Goal: Information Seeking & Learning: Learn about a topic

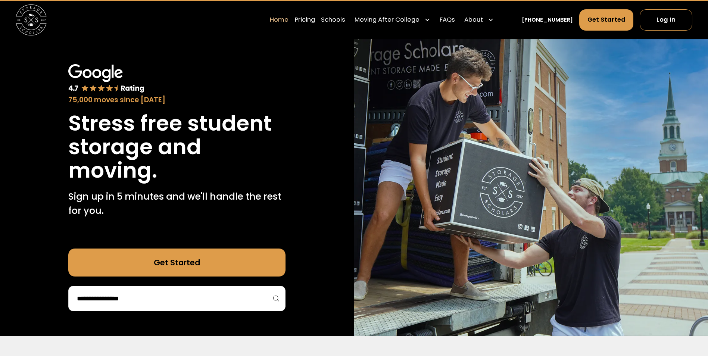
scroll to position [37, 0]
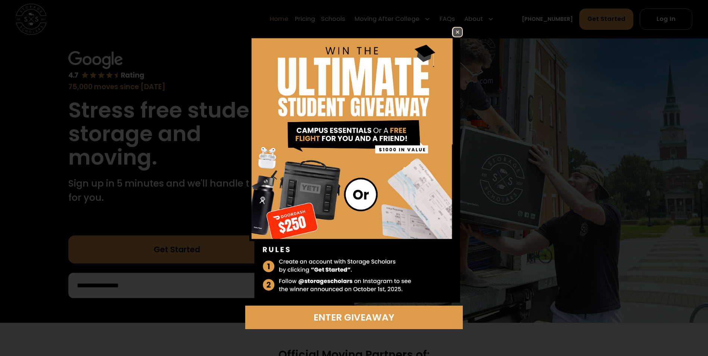
drag, startPoint x: 460, startPoint y: 34, endPoint x: 455, endPoint y: 31, distance: 6.2
click at [460, 34] on img at bounding box center [457, 32] width 9 height 9
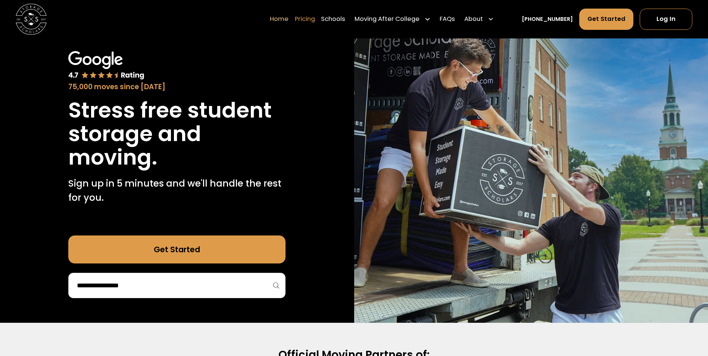
click at [315, 18] on link "Pricing" at bounding box center [305, 20] width 20 height 22
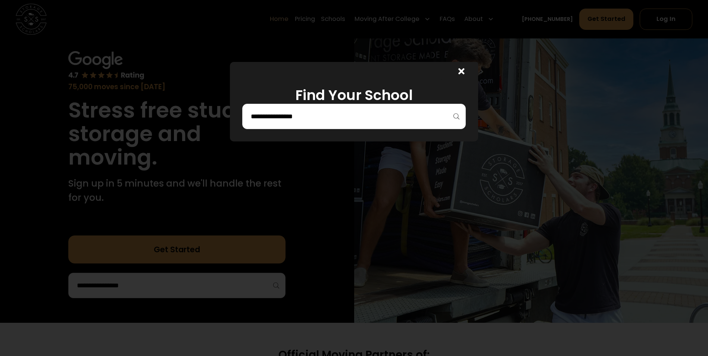
click at [318, 125] on div at bounding box center [354, 116] width 224 height 25
click at [319, 115] on input "search" at bounding box center [354, 116] width 208 height 13
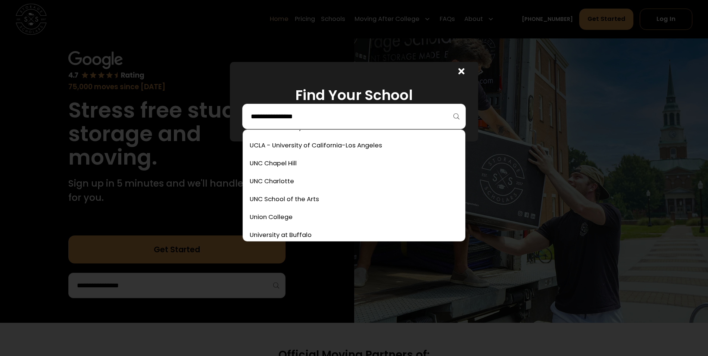
scroll to position [3210, 0]
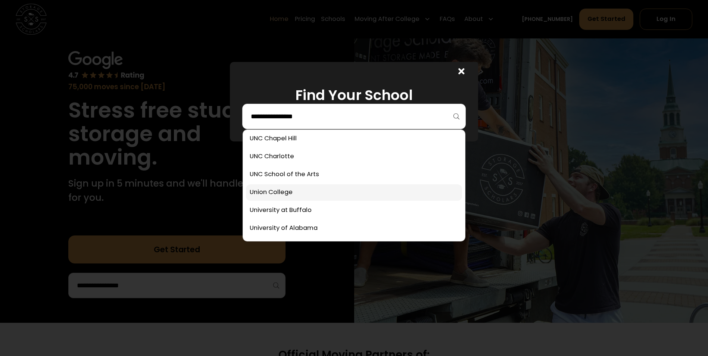
click at [287, 195] on link at bounding box center [354, 192] width 216 height 16
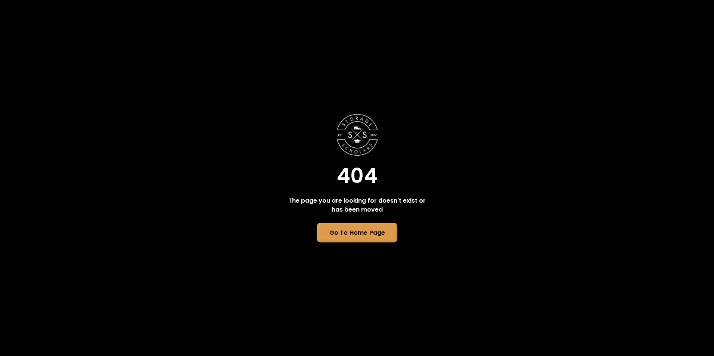
click at [356, 234] on link "Go To Home Page" at bounding box center [356, 232] width 80 height 19
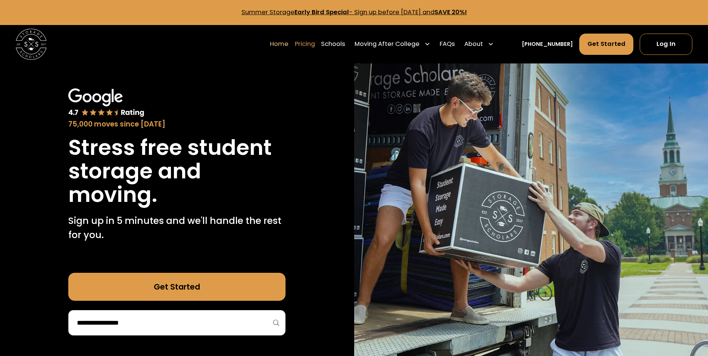
click at [311, 46] on link "Pricing" at bounding box center [305, 44] width 20 height 22
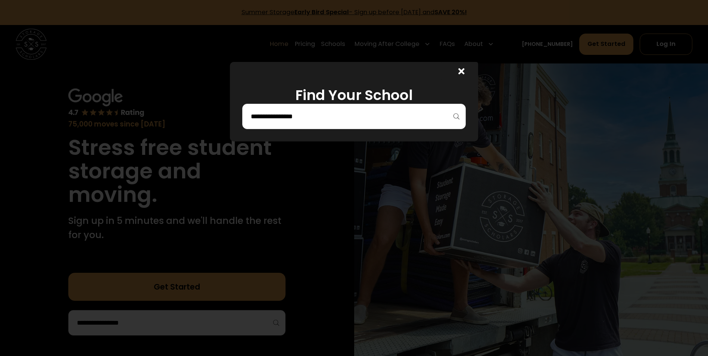
click at [302, 131] on div "Find Your School" at bounding box center [354, 101] width 248 height 79
click at [304, 123] on input "search" at bounding box center [354, 116] width 208 height 13
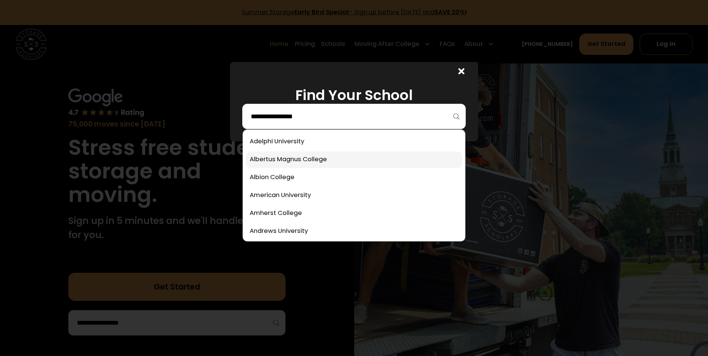
click at [301, 158] on link at bounding box center [354, 160] width 216 height 16
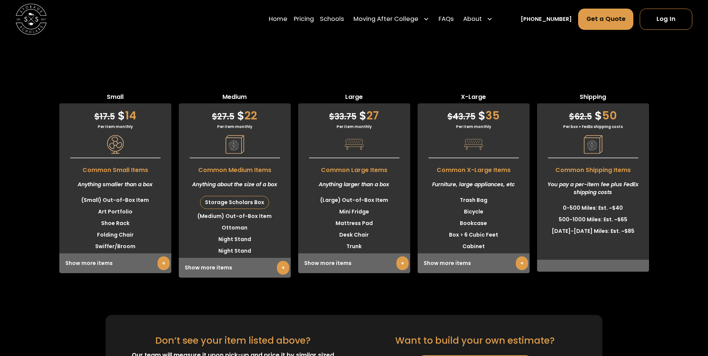
scroll to position [1934, 0]
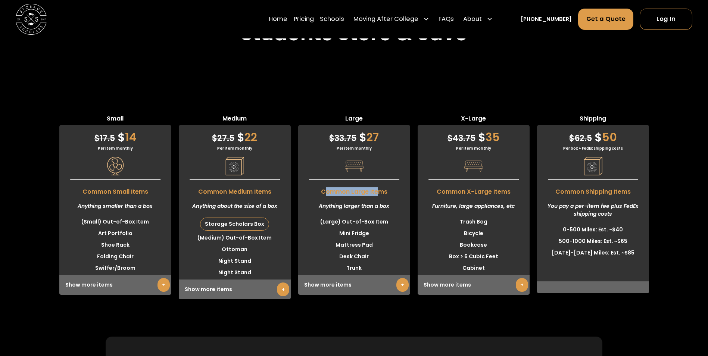
drag, startPoint x: 324, startPoint y: 153, endPoint x: 378, endPoint y: 152, distance: 54.9
click at [378, 184] on span "Common Large Items" at bounding box center [354, 190] width 112 height 13
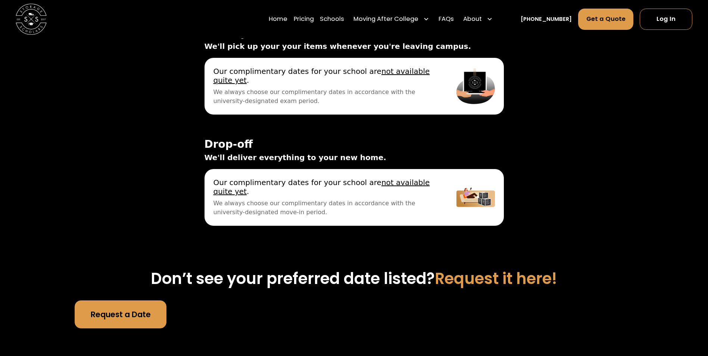
scroll to position [2270, 0]
